Goal: Task Accomplishment & Management: Use online tool/utility

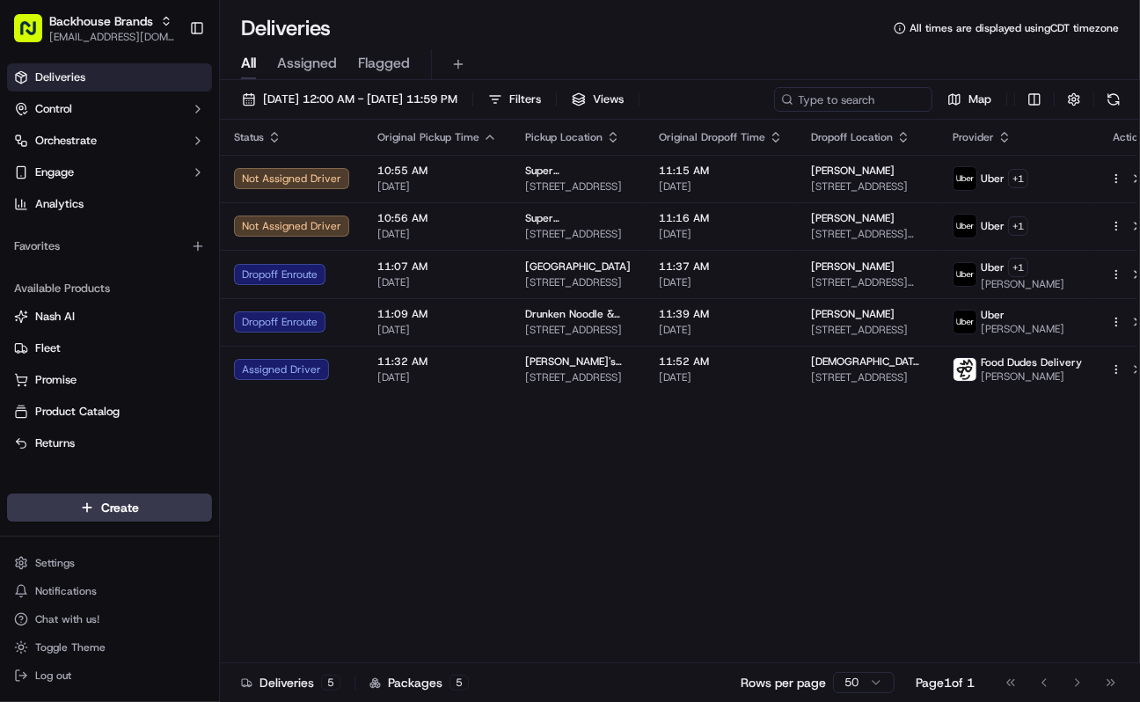
click at [476, 136] on div "Original Pickup Time" at bounding box center [437, 137] width 120 height 14
click at [484, 132] on icon "button" at bounding box center [490, 137] width 14 height 14
